Goal: Contribute content: Contribute content

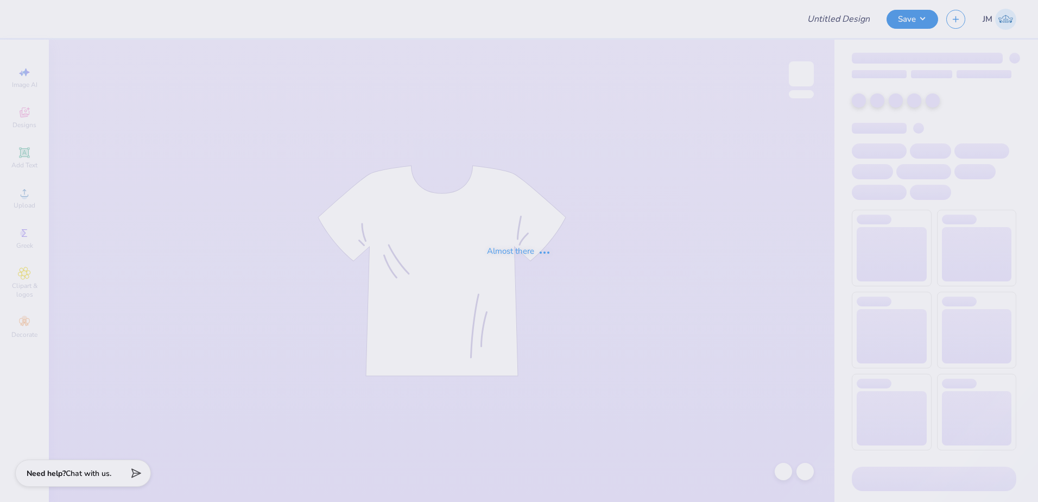
type input "Lambda Chi - Rush Shirt"
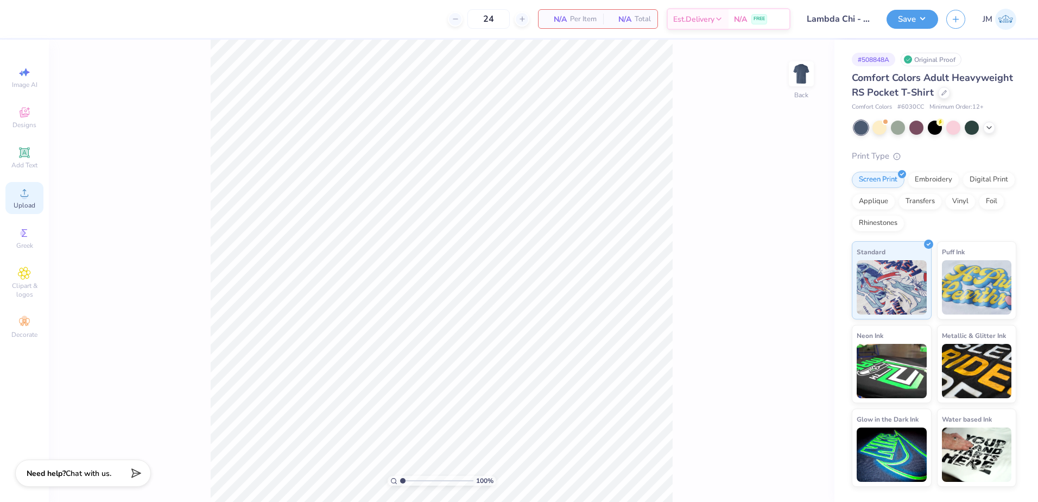
click at [22, 193] on icon at bounding box center [24, 192] width 13 height 13
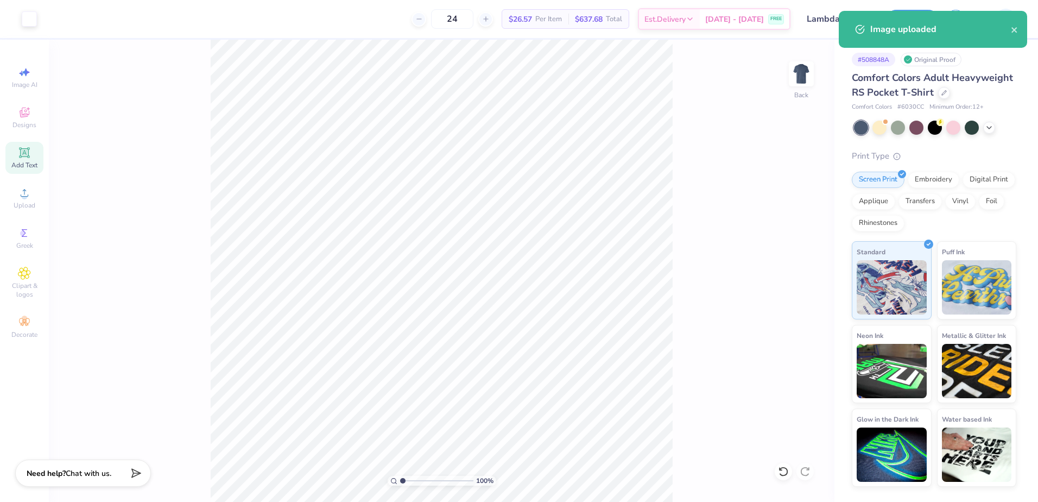
click at [20, 150] on icon at bounding box center [24, 152] width 13 height 13
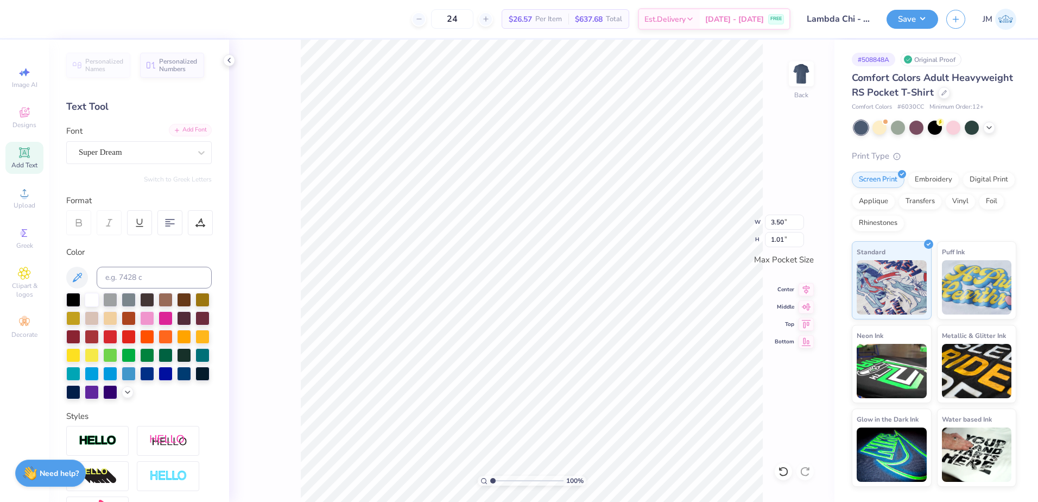
click at [182, 132] on div "Add Font" at bounding box center [190, 130] width 43 height 12
click at [141, 151] on div "Super Dream" at bounding box center [135, 152] width 114 height 17
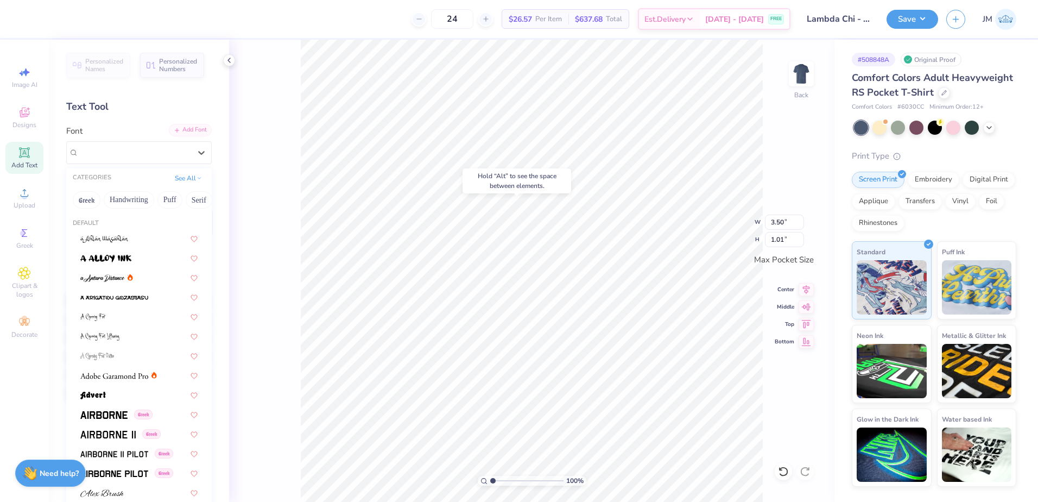
click at [184, 131] on div "Add Font" at bounding box center [190, 130] width 43 height 12
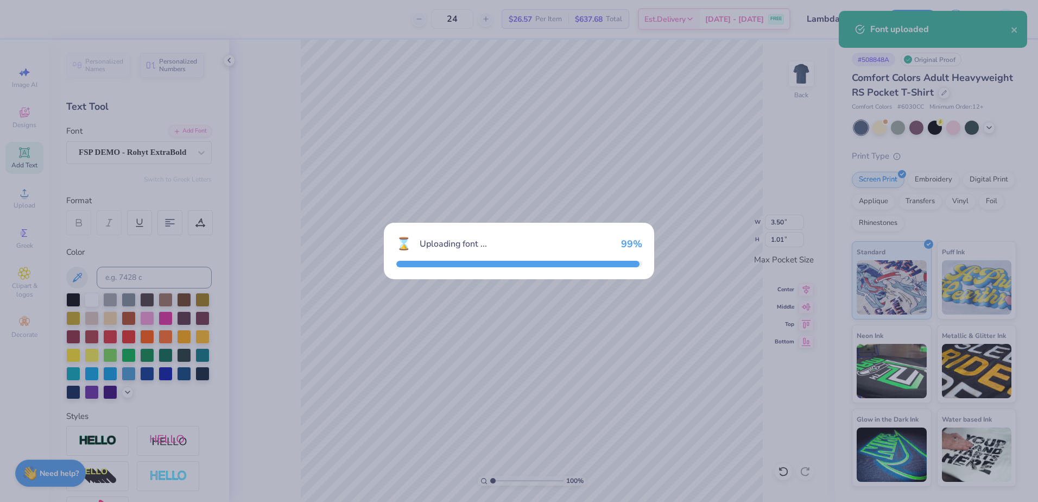
type input "3.16"
type input "0.89"
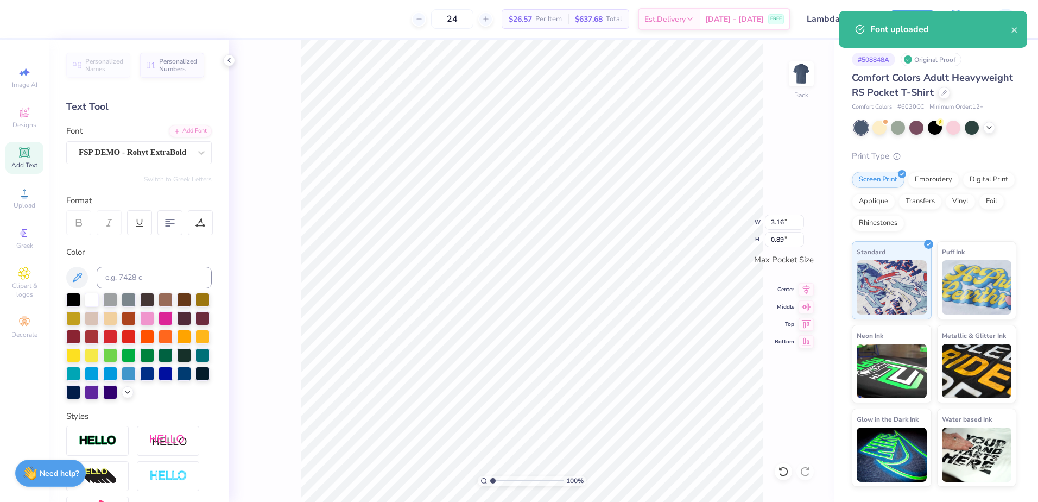
scroll to position [9, 2]
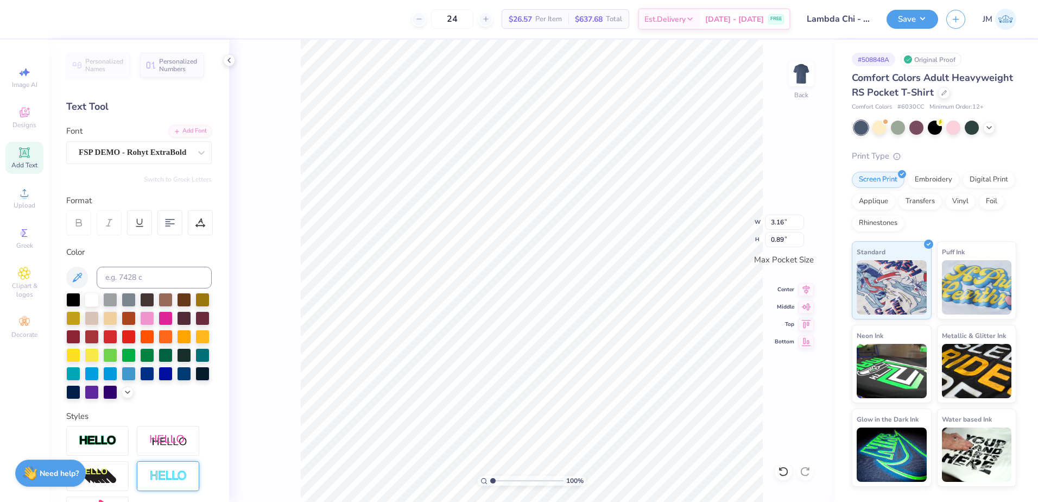
paste textarea "FALL RECRUITMEN"
type textarea "FALL RECRUITMENT"
type input "3.43"
type input "1.14"
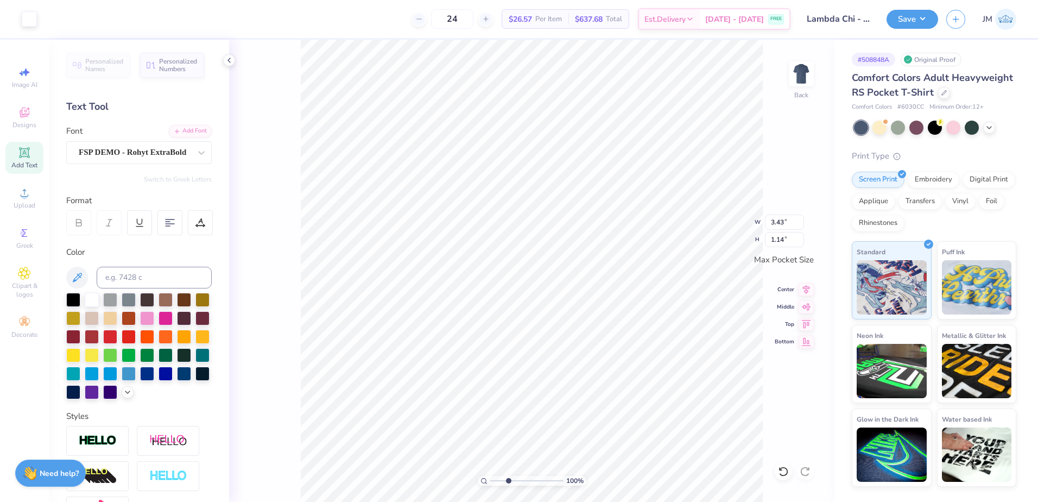
type input "3.12"
click at [508, 479] on input "range" at bounding box center [526, 481] width 73 height 10
type textarea "2025"
click at [811, 294] on icon at bounding box center [806, 287] width 15 height 13
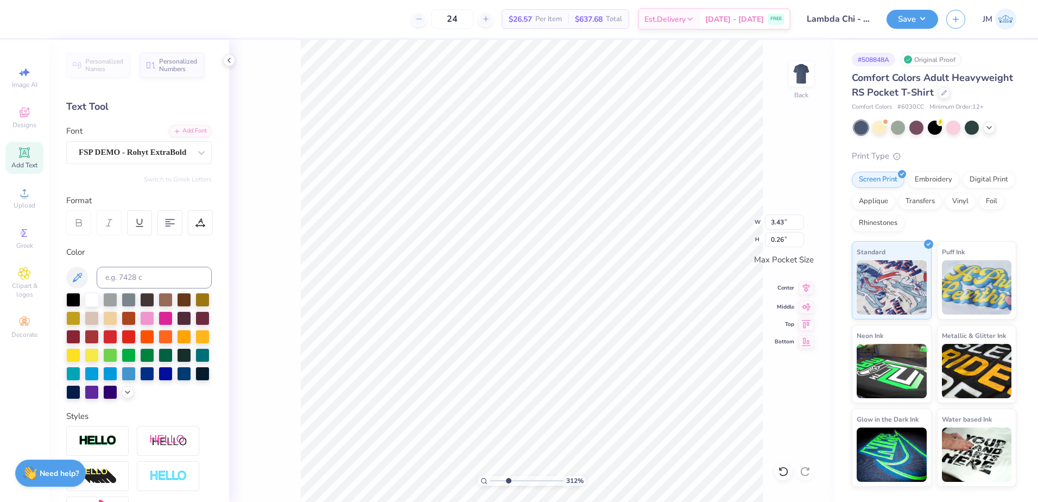
type input "0.88"
click at [807, 289] on icon at bounding box center [806, 287] width 7 height 9
click at [616, 381] on li "Group" at bounding box center [616, 382] width 85 height 21
type input "1.14"
click at [776, 220] on input "3.43" at bounding box center [784, 221] width 39 height 15
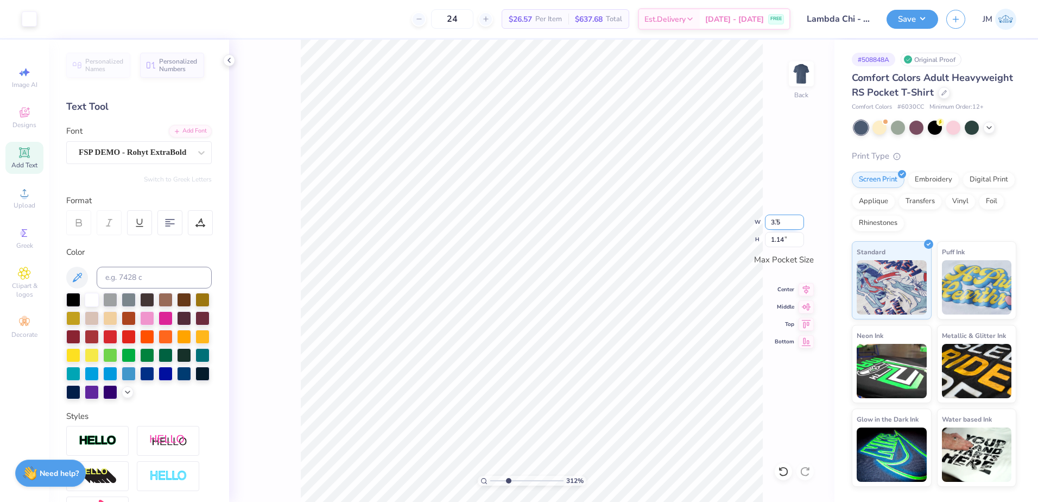
type input "3.50"
type input "1.16"
type input "3.43"
type input "0.63"
click at [782, 222] on input "3.43" at bounding box center [784, 221] width 39 height 15
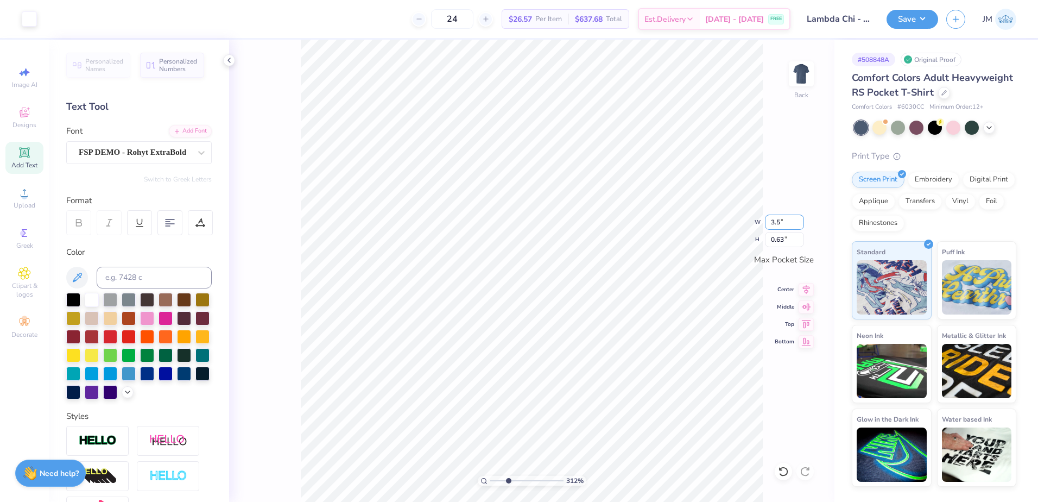
type input "3.50"
click at [808, 289] on icon at bounding box center [806, 287] width 7 height 9
type input "0.65"
click at [814, 288] on div "312 % Back W 3.50 3.50 " H 0.65 0.65 " Max Pocket Size Center Middle Top Bottom" at bounding box center [531, 271] width 605 height 462
click at [807, 291] on icon at bounding box center [806, 287] width 15 height 13
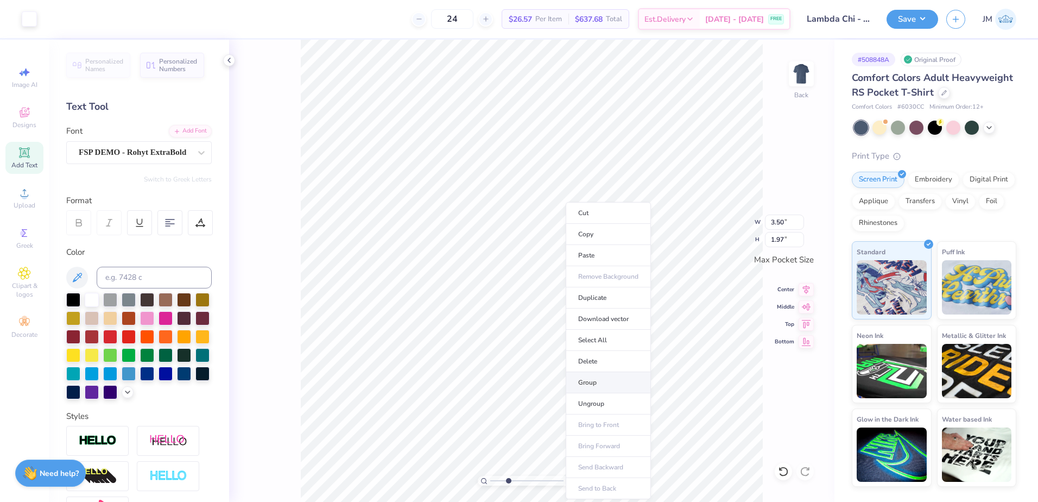
click at [611, 382] on li "Group" at bounding box center [608, 382] width 85 height 21
drag, startPoint x: 503, startPoint y: 476, endPoint x: 498, endPoint y: 476, distance: 5.5
click at [498, 477] on input "range" at bounding box center [526, 481] width 73 height 10
click at [809, 306] on icon at bounding box center [806, 305] width 9 height 7
click at [793, 74] on img at bounding box center [801, 73] width 43 height 43
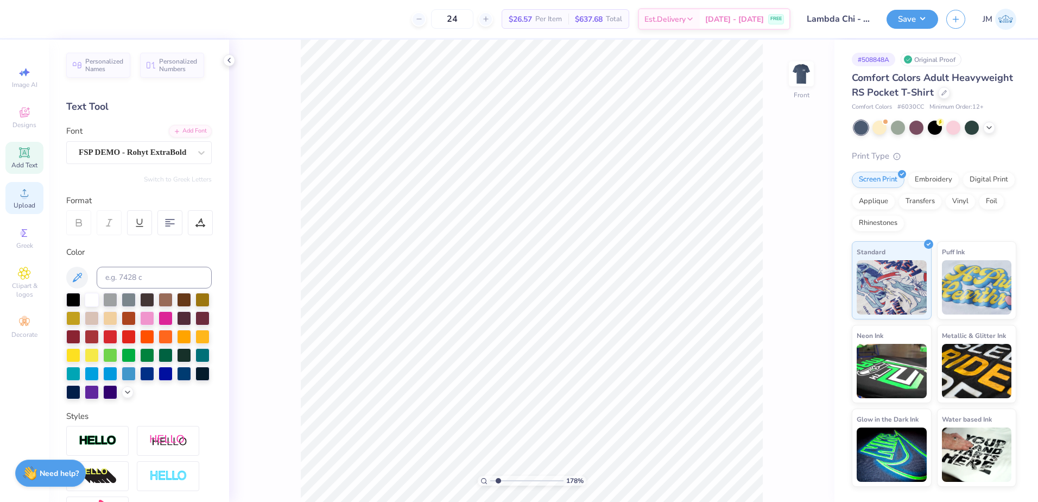
click at [28, 203] on span "Upload" at bounding box center [25, 205] width 22 height 9
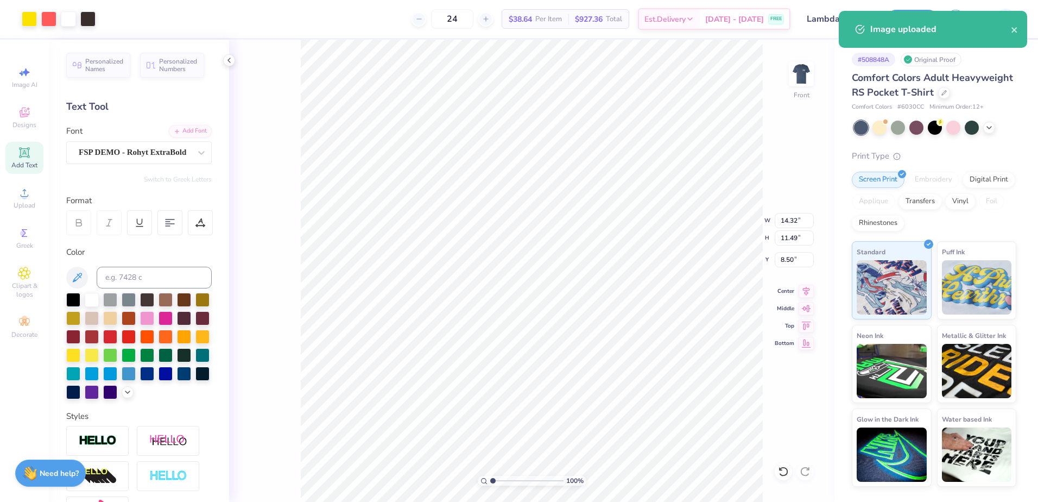
drag, startPoint x: 500, startPoint y: 480, endPoint x: 490, endPoint y: 480, distance: 9.8
type input "1"
click at [490, 480] on input "range" at bounding box center [526, 481] width 73 height 10
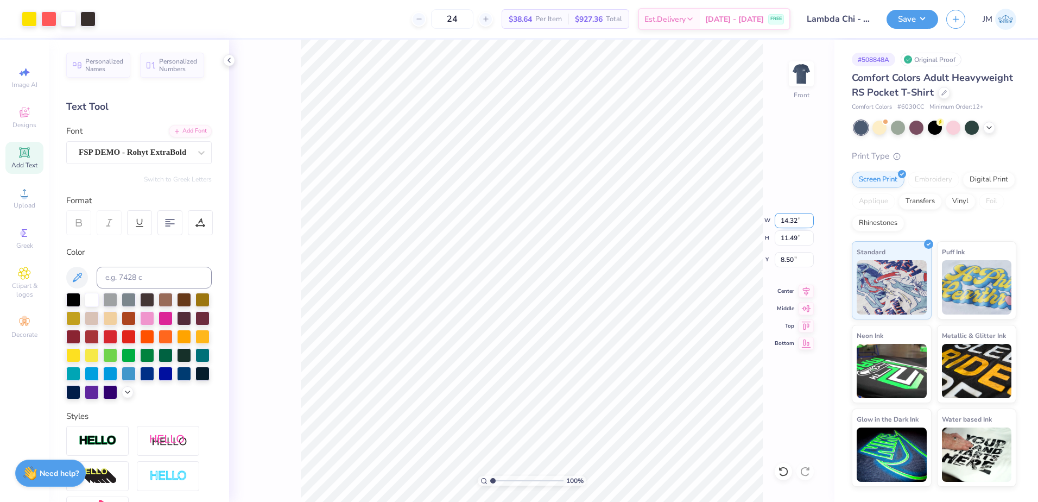
click at [796, 221] on input "14.32" at bounding box center [794, 220] width 39 height 15
type input "12.50"
type input "10.03"
click at [787, 264] on input "9.23" at bounding box center [794, 259] width 39 height 15
click at [799, 241] on input "10.03" at bounding box center [794, 237] width 39 height 15
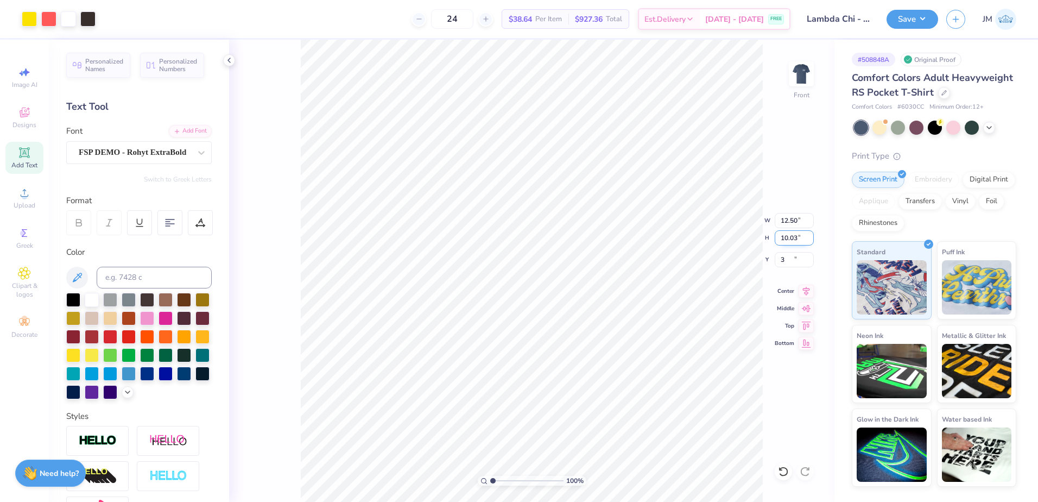
type input "3.00"
type input "4.22"
click at [175, 130] on div "Add Font" at bounding box center [190, 130] width 43 height 12
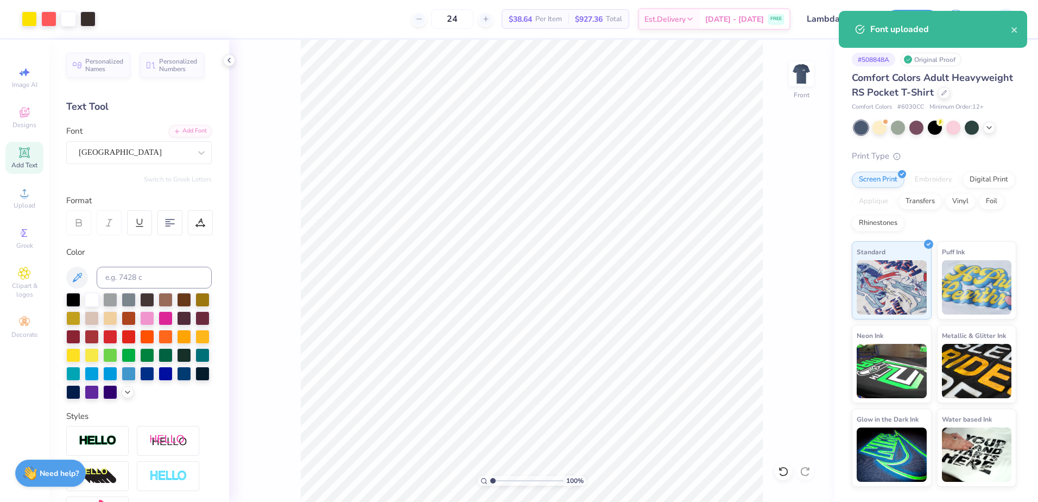
click at [26, 160] on div "Add Text" at bounding box center [24, 158] width 38 height 32
type input "14.92"
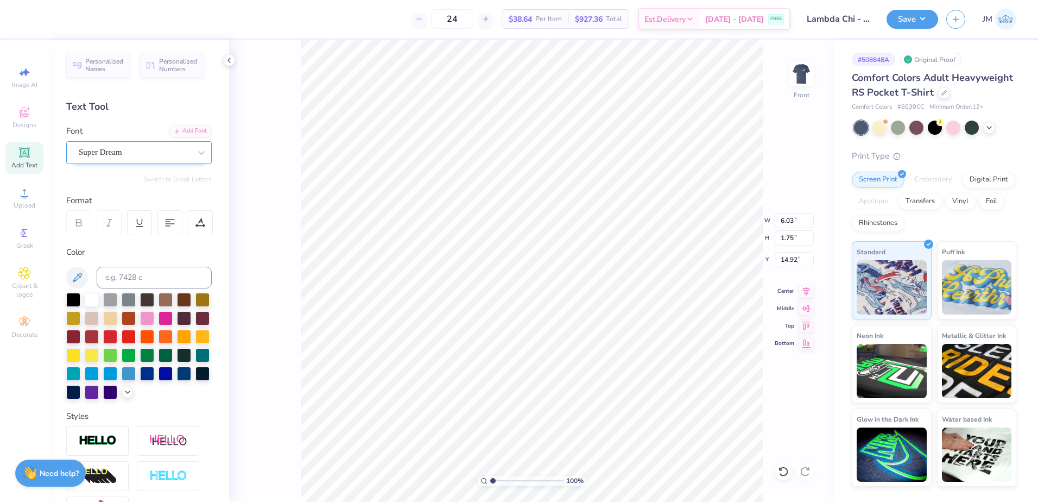
click at [142, 153] on div "Super Dream" at bounding box center [135, 152] width 114 height 17
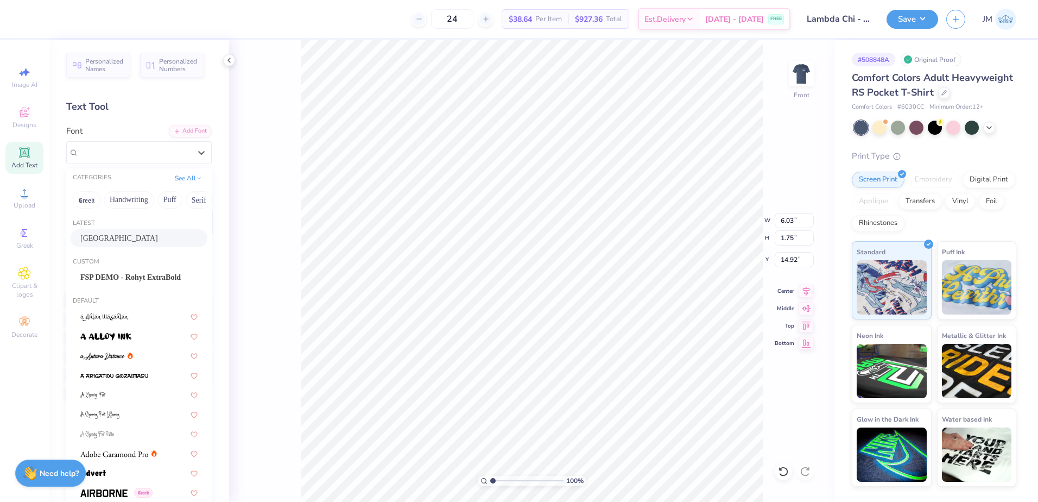
click at [124, 245] on div "[GEOGRAPHIC_DATA]" at bounding box center [139, 238] width 137 height 18
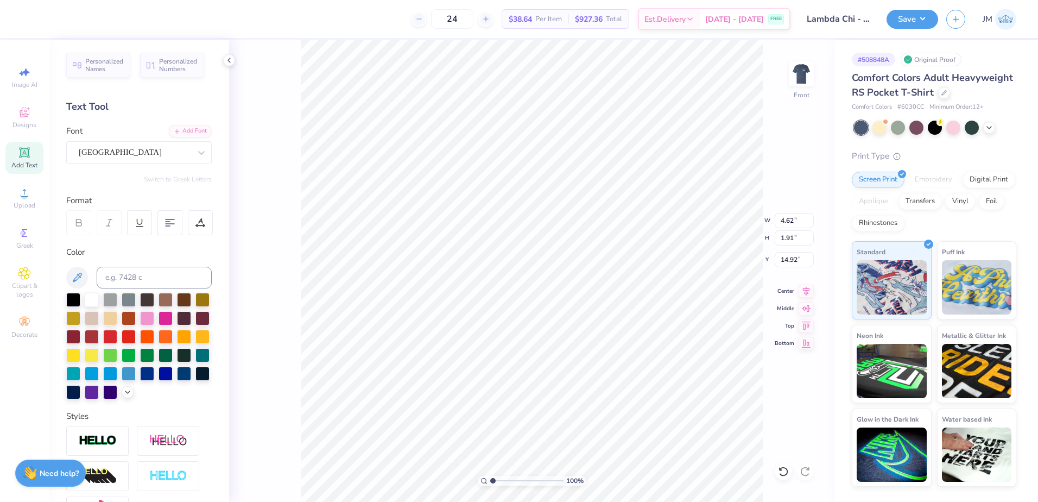
type input "4.62"
type input "1.91"
type input "14.84"
paste textarea "Fall"
type textarea "Fall"
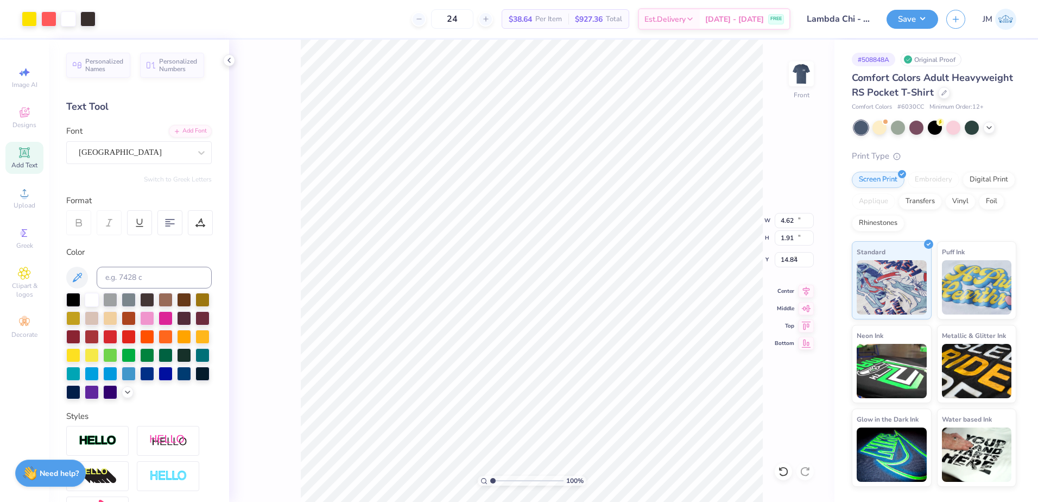
type input "12.50"
type input "10.03"
type input "4.22"
type input "3.48"
type input "1.88"
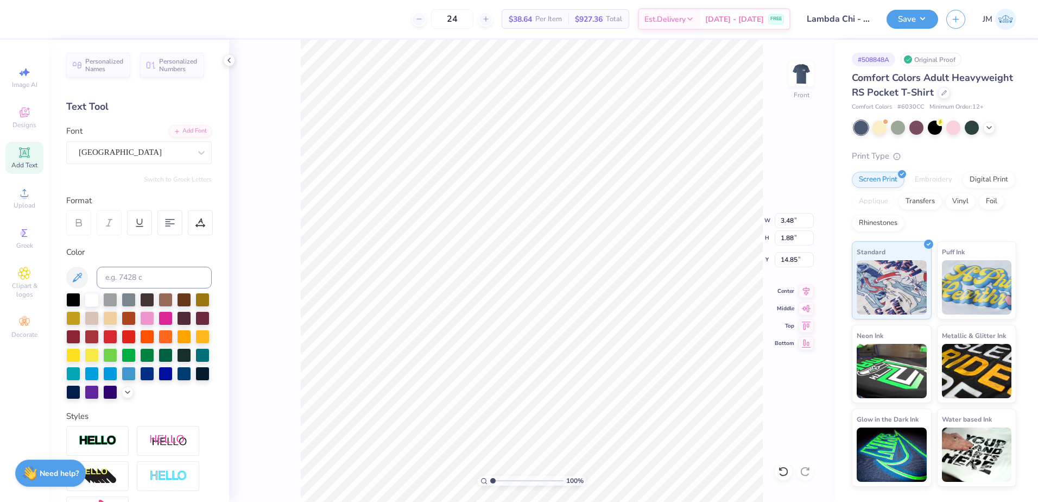
type input "3.28"
type input "2.23"
click at [502, 477] on input "range" at bounding box center [526, 481] width 73 height 10
type input "2.31"
type input "1.25"
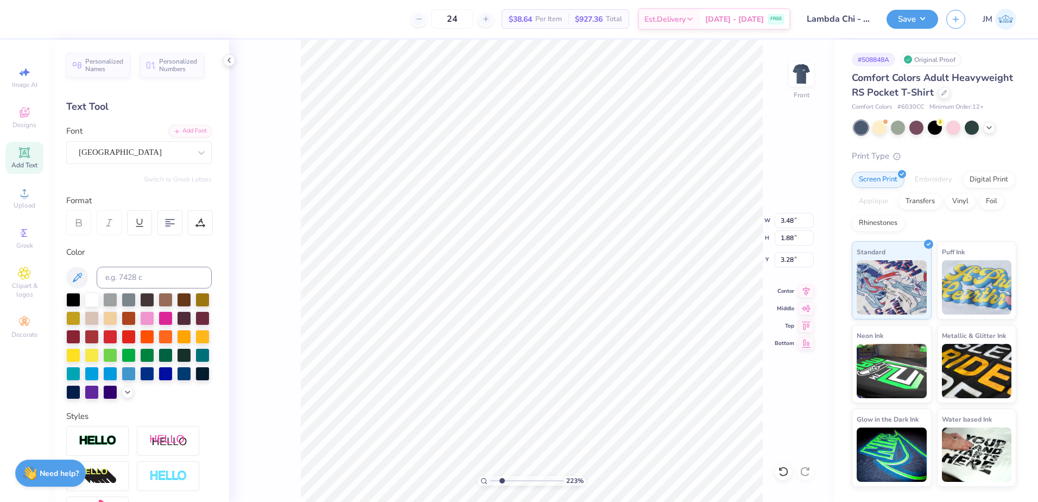
type input "3.91"
type input "2.27"
type input "1.57"
type input "5.00"
paste textarea "Recruitment"
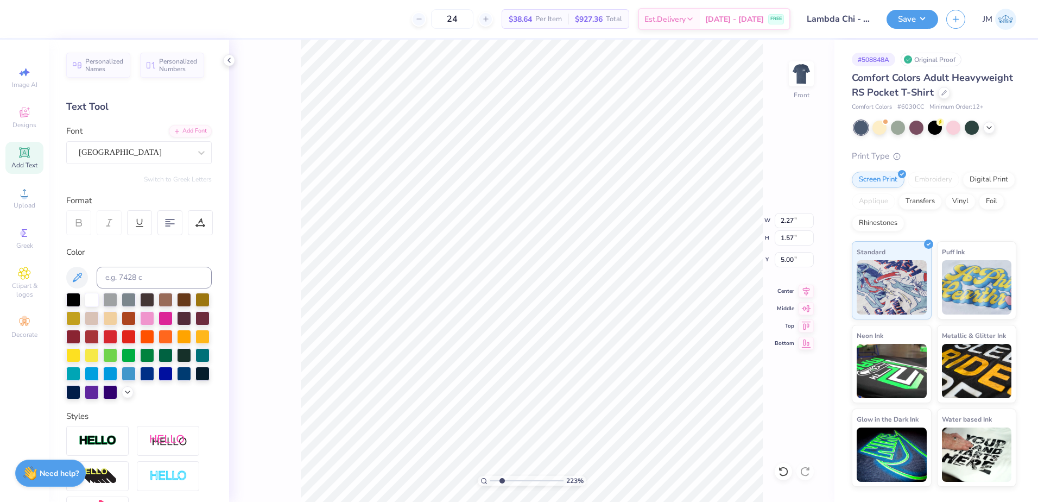
type textarea "Recruitment"
type input "4.85"
type input "2.27"
type input "1.57"
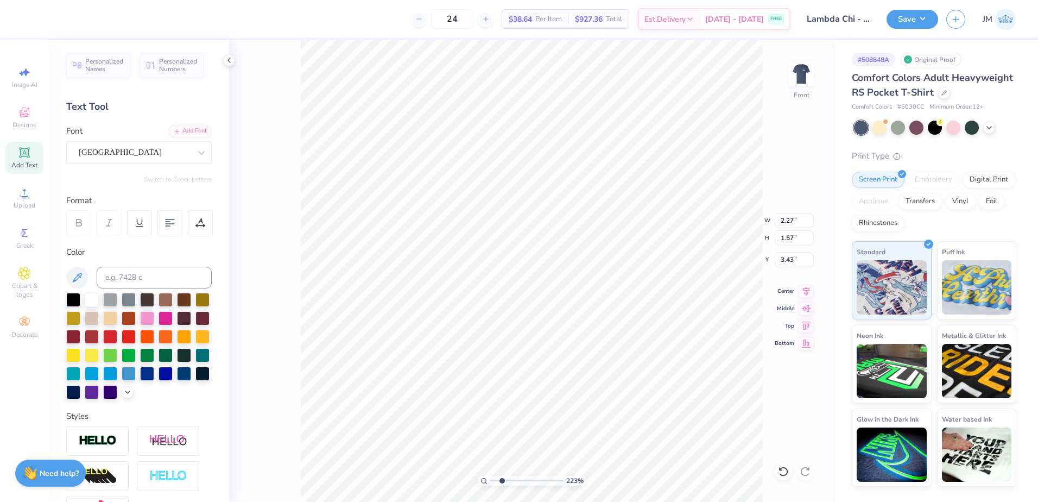
type input "3.81"
type input "5.40"
type input "1.68"
type input "5.69"
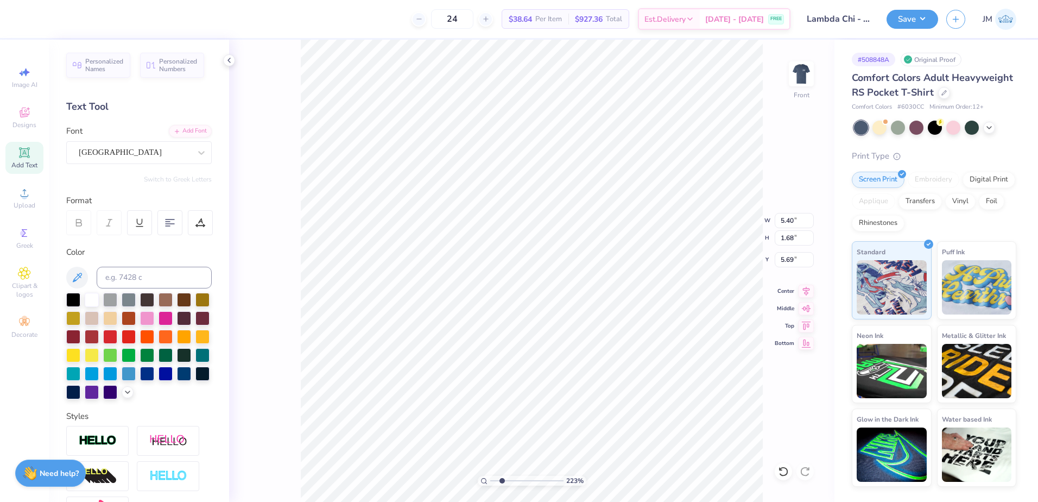
type textarea "2025"
type input "2.04"
type input "0.93"
type input "6.07"
click at [510, 481] on input "range" at bounding box center [526, 481] width 73 height 10
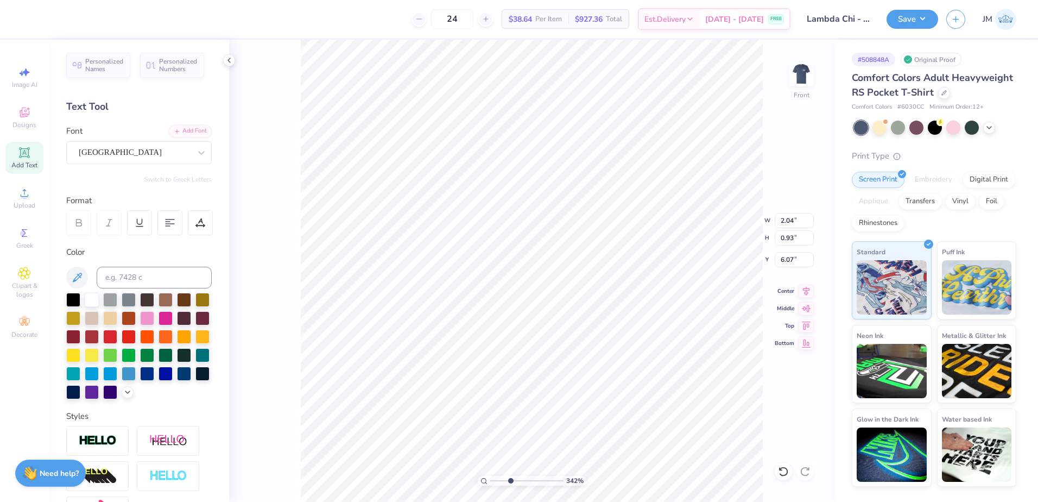
type input "3.42"
type input "6.07"
type input "6.14"
type input "5.40"
type input "2.22"
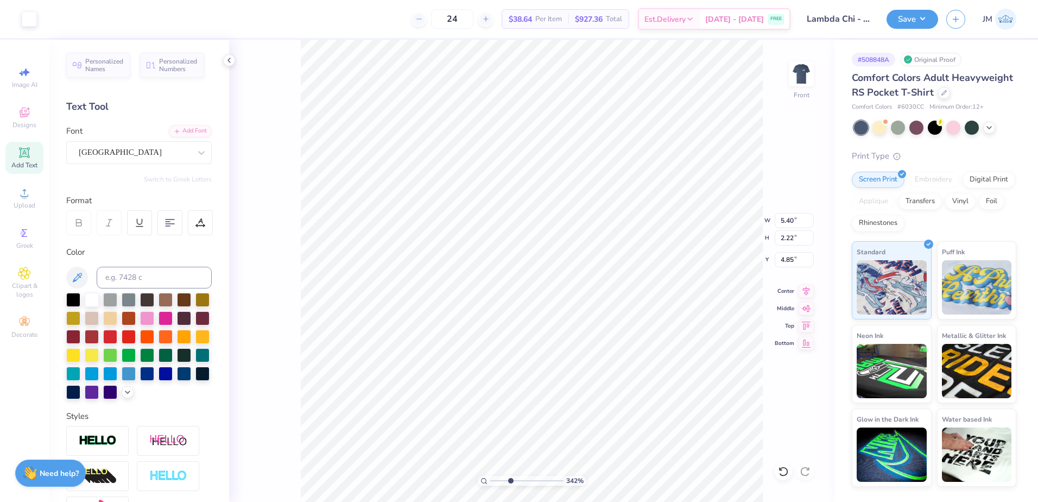
type input "4.85"
click at [639, 386] on li "Group" at bounding box center [654, 382] width 85 height 21
type input "1.78"
click at [498, 479] on input "range" at bounding box center [526, 481] width 73 height 10
type input "3.25"
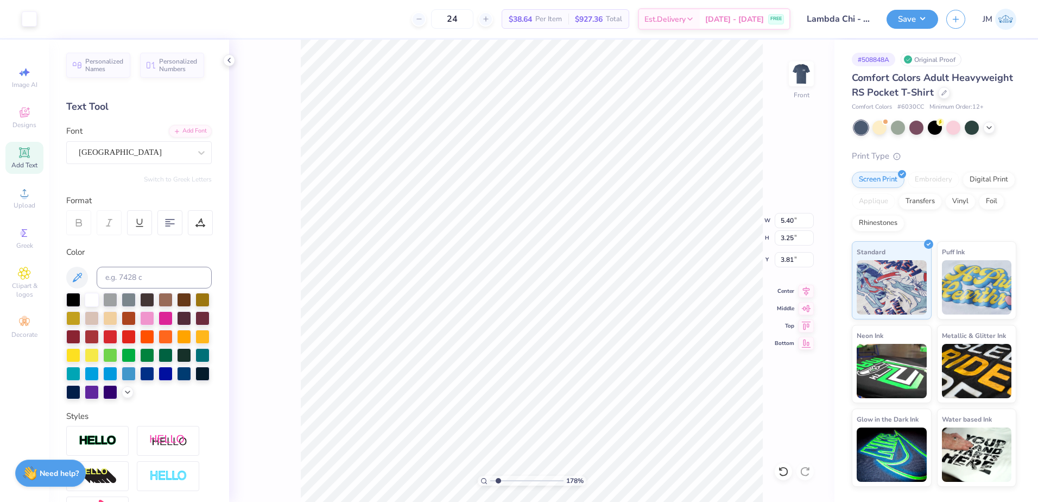
type input "3.73"
type input "5.49"
type input "3.31"
type input "3.87"
type input "12.50"
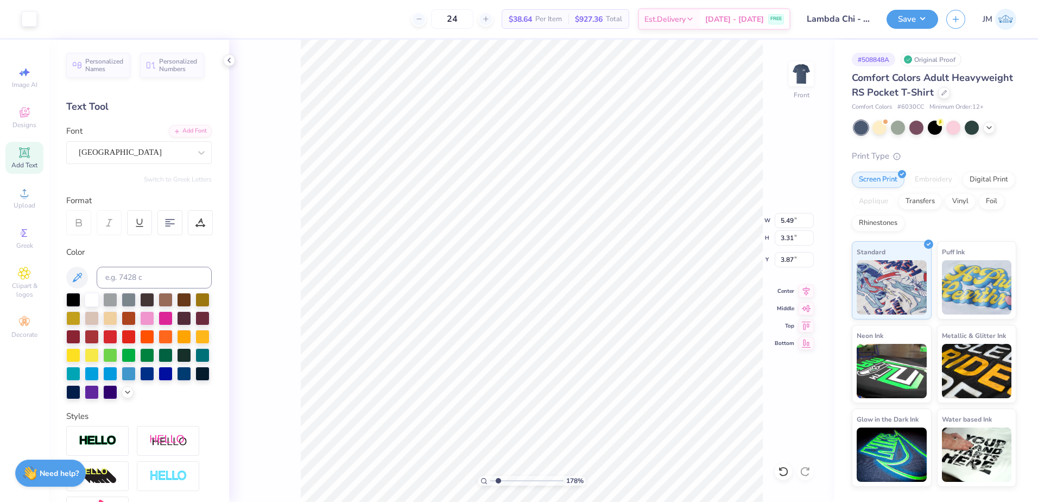
type input "10.03"
type input "4.22"
click at [579, 383] on li "Group" at bounding box center [597, 382] width 85 height 21
click at [787, 257] on input "3.87" at bounding box center [794, 259] width 39 height 15
click at [796, 237] on input "10.38" at bounding box center [794, 237] width 39 height 15
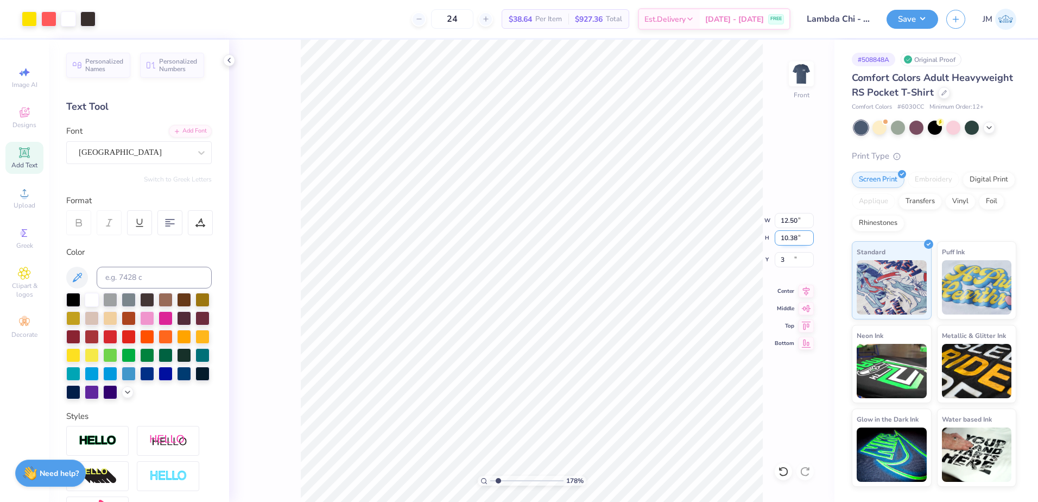
type input "3.00"
drag, startPoint x: 497, startPoint y: 479, endPoint x: 493, endPoint y: 474, distance: 6.2
type input "1.04"
click at [493, 476] on input "range" at bounding box center [526, 481] width 73 height 10
click at [801, 77] on img at bounding box center [801, 73] width 43 height 43
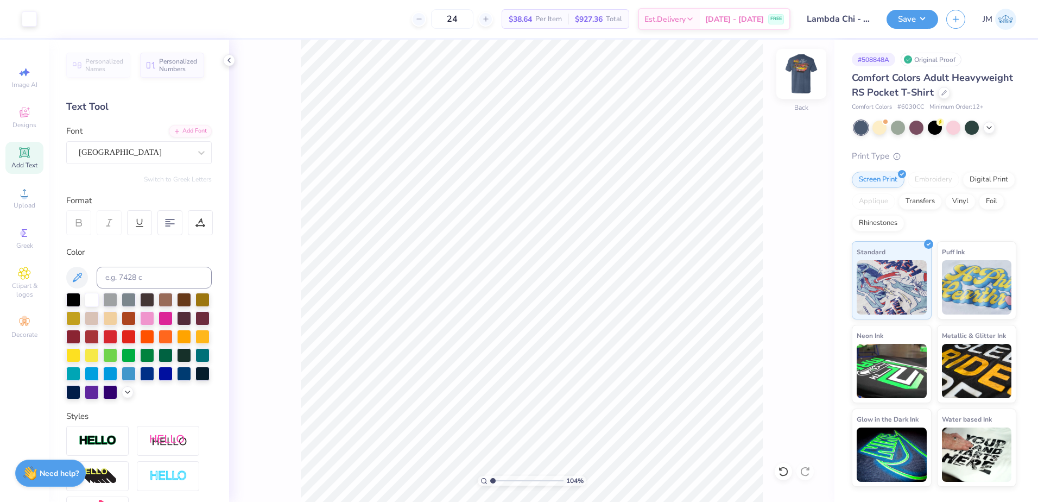
click at [807, 69] on img at bounding box center [801, 73] width 43 height 43
click at [908, 12] on button "Save" at bounding box center [913, 17] width 52 height 19
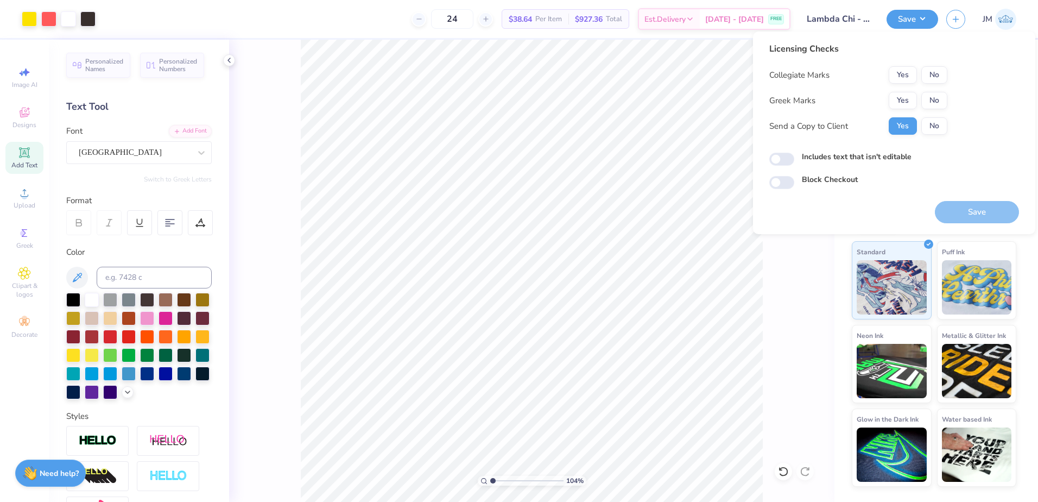
click at [900, 116] on div "Collegiate Marks Yes No Greek Marks Yes No Send a Copy to Client Yes No" at bounding box center [858, 100] width 178 height 68
click at [901, 102] on button "Yes" at bounding box center [903, 100] width 28 height 17
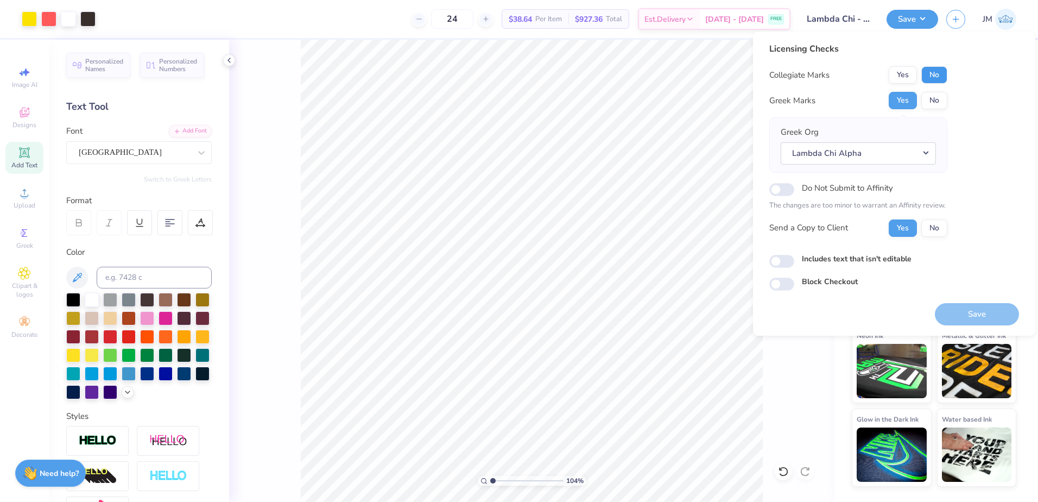
click at [932, 77] on button "No" at bounding box center [934, 74] width 26 height 17
click at [965, 303] on button "Save" at bounding box center [977, 314] width 84 height 22
